Goal: Find specific page/section: Find specific page/section

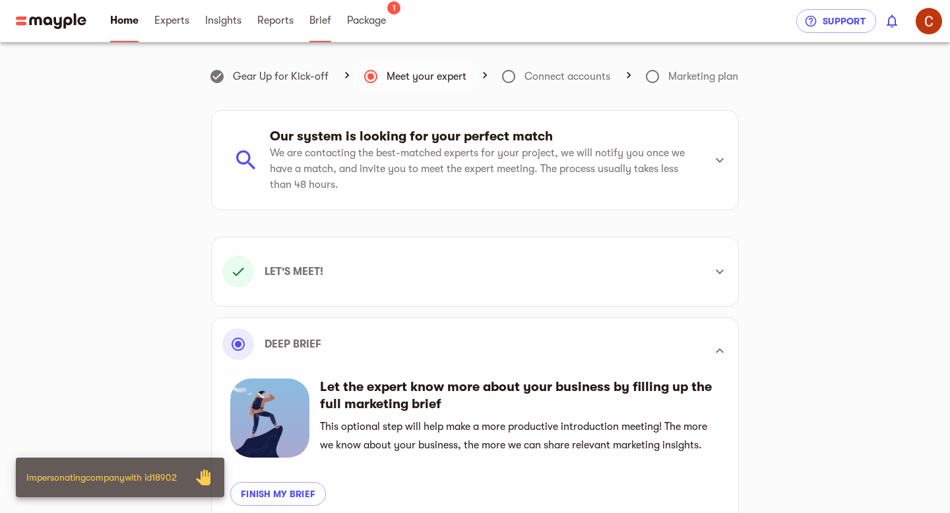
click at [329, 21] on span "Brief" at bounding box center [320, 21] width 22 height 16
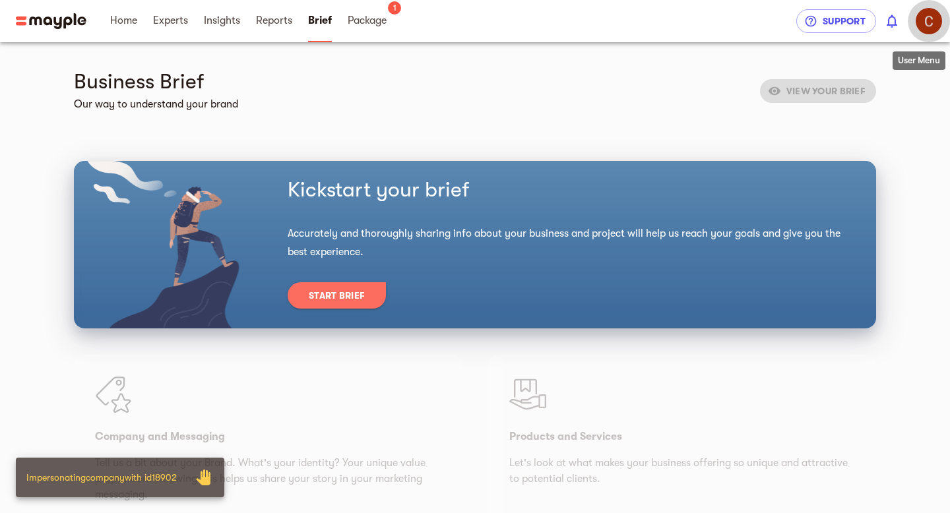
click at [928, 13] on img "button" at bounding box center [929, 21] width 26 height 26
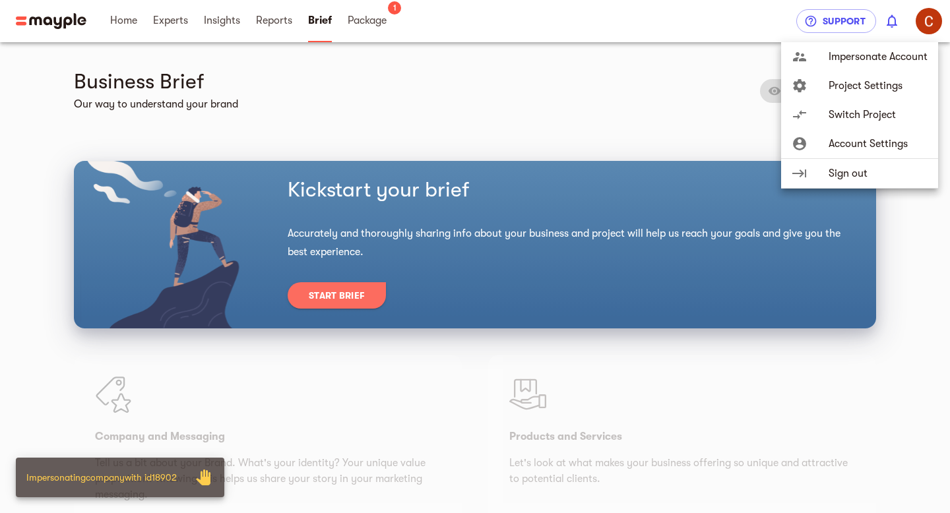
drag, startPoint x: 650, startPoint y: 106, endPoint x: 659, endPoint y: 102, distance: 9.8
click at [650, 106] on div at bounding box center [475, 256] width 950 height 513
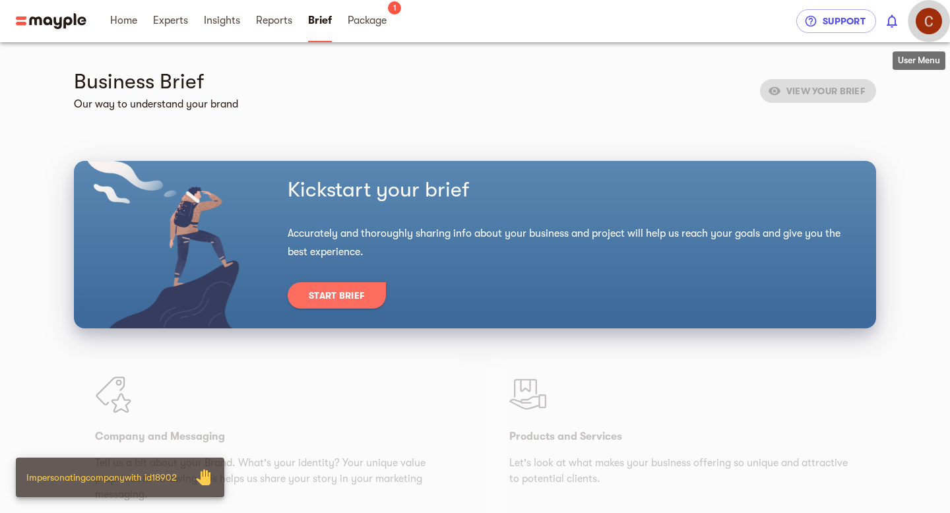
click at [927, 22] on img "button" at bounding box center [929, 21] width 26 height 26
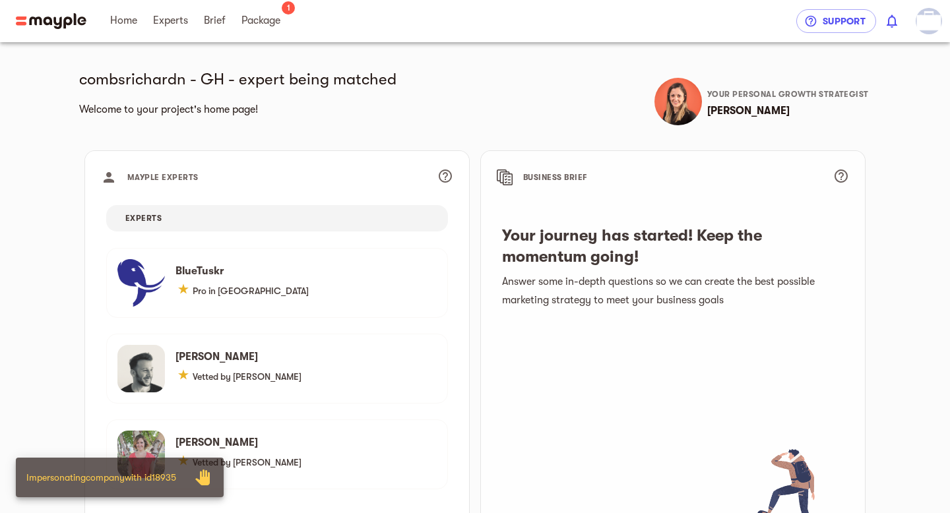
click at [194, 22] on span "Experts" at bounding box center [170, 21] width 51 height 42
click at [223, 21] on span "Brief" at bounding box center [215, 21] width 22 height 16
